Goal: Find specific fact: Find specific fact

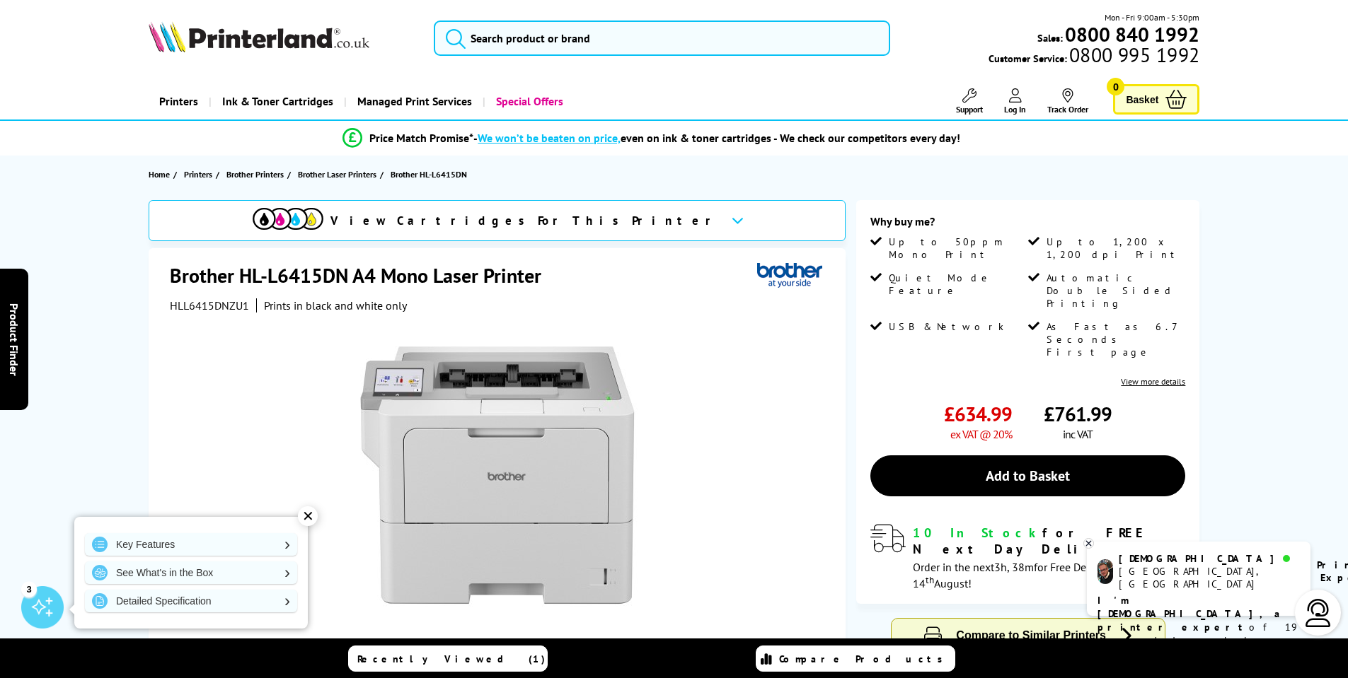
scroll to position [71, 0]
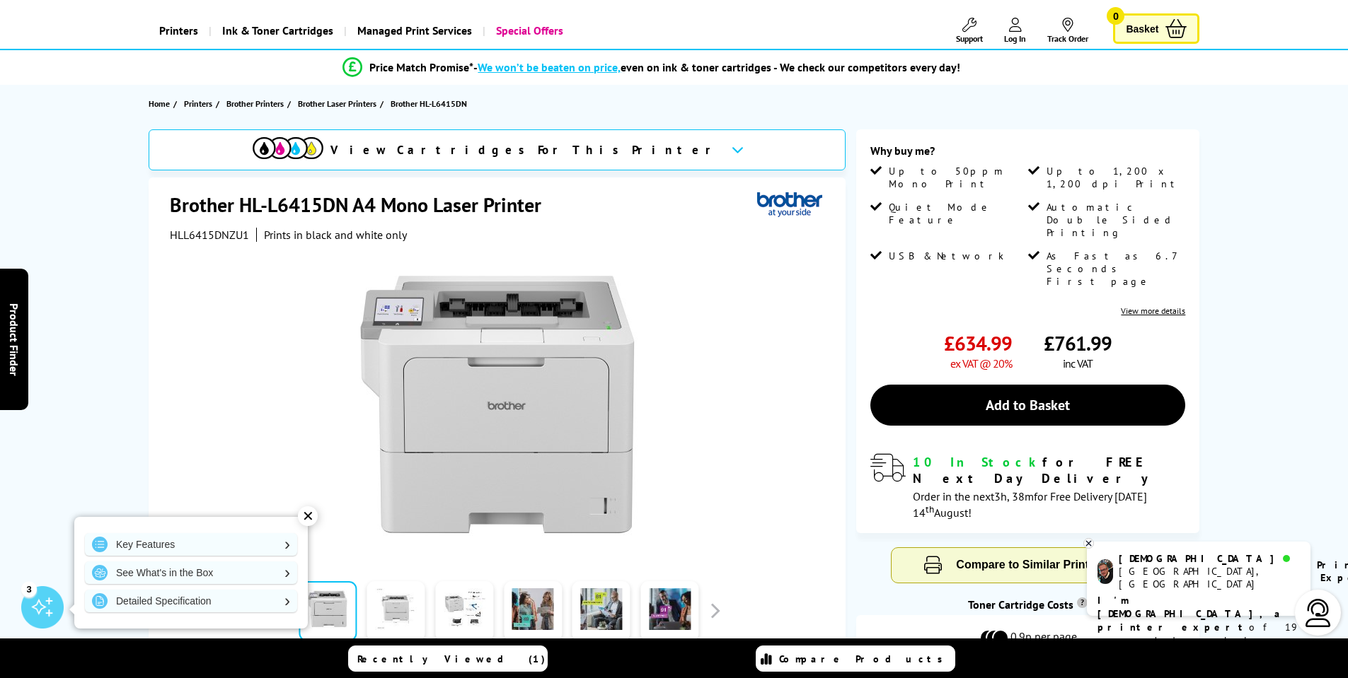
click at [215, 238] on span "HLL6415DNZU1" at bounding box center [209, 235] width 79 height 14
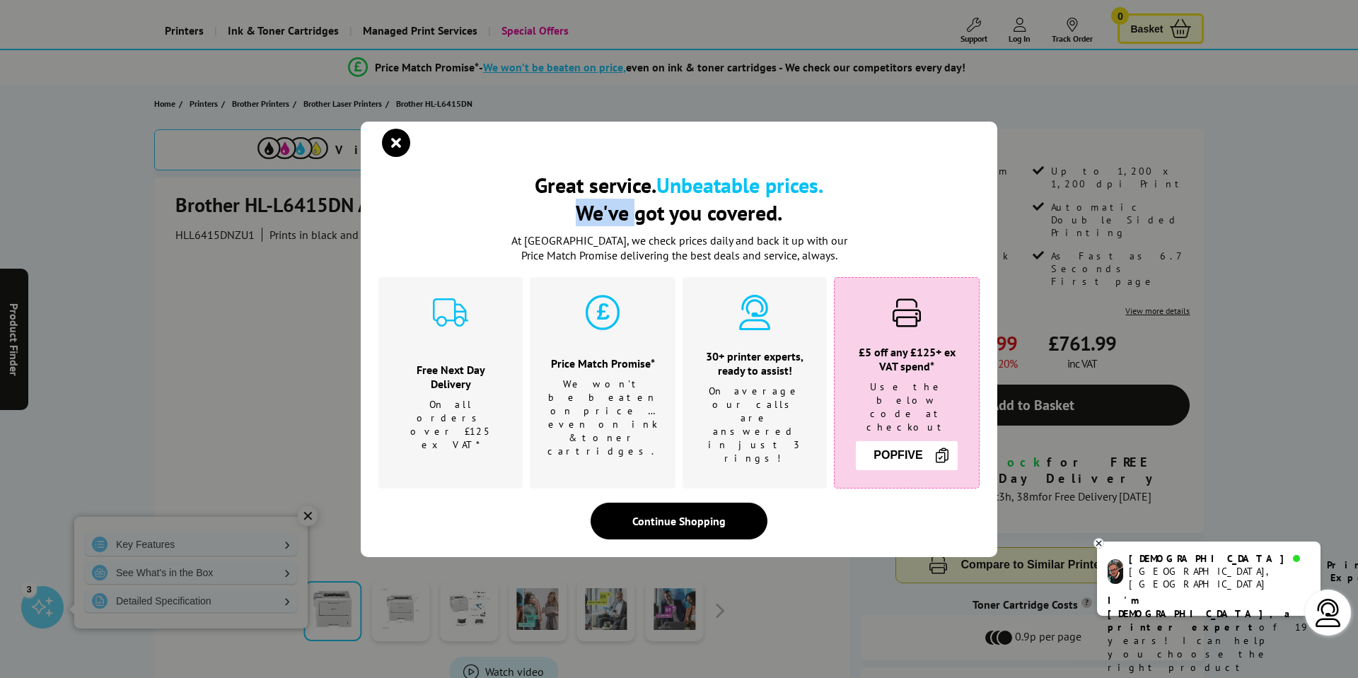
click at [215, 238] on div "Great service. Unbeatable prices. We've got you covered. Great service. Unbeata…" at bounding box center [679, 339] width 1358 height 678
click at [398, 154] on icon "close modal" at bounding box center [396, 143] width 28 height 28
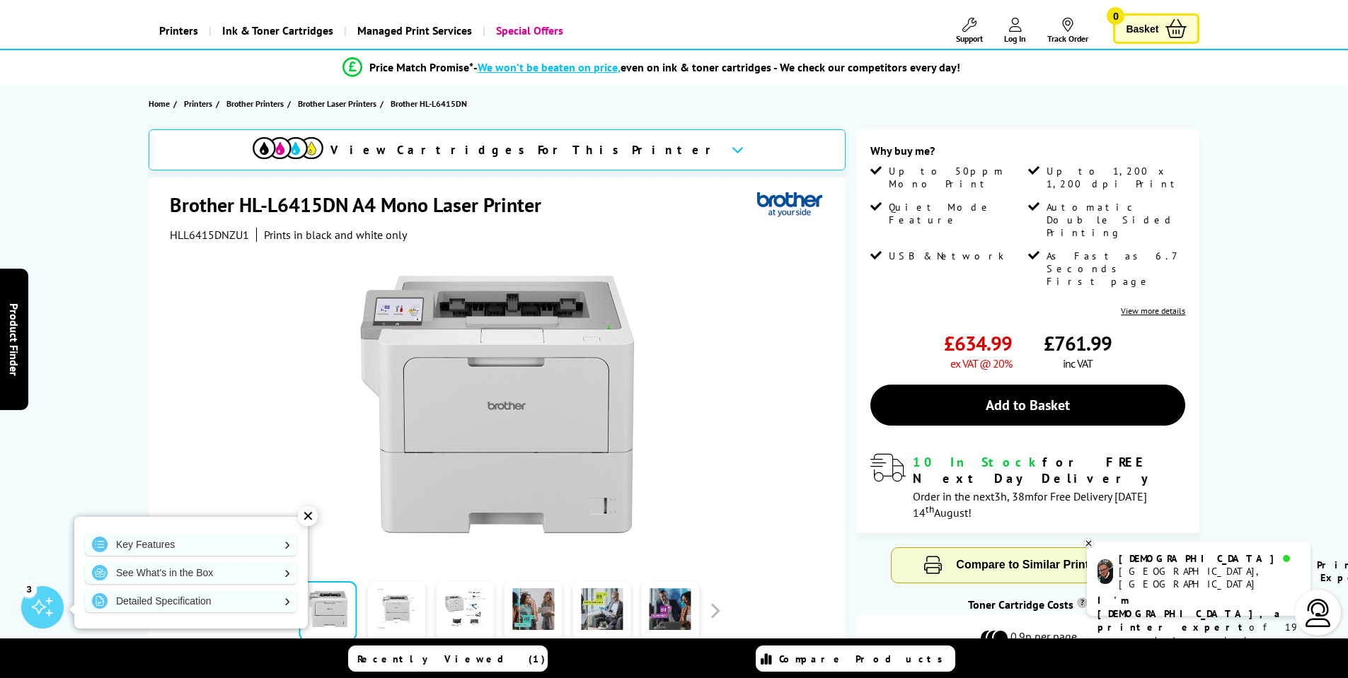
click at [202, 233] on span "HLL6415DNZU1" at bounding box center [209, 235] width 79 height 14
copy span "HLL6415DNZU1"
